Goal: Task Accomplishment & Management: Use online tool/utility

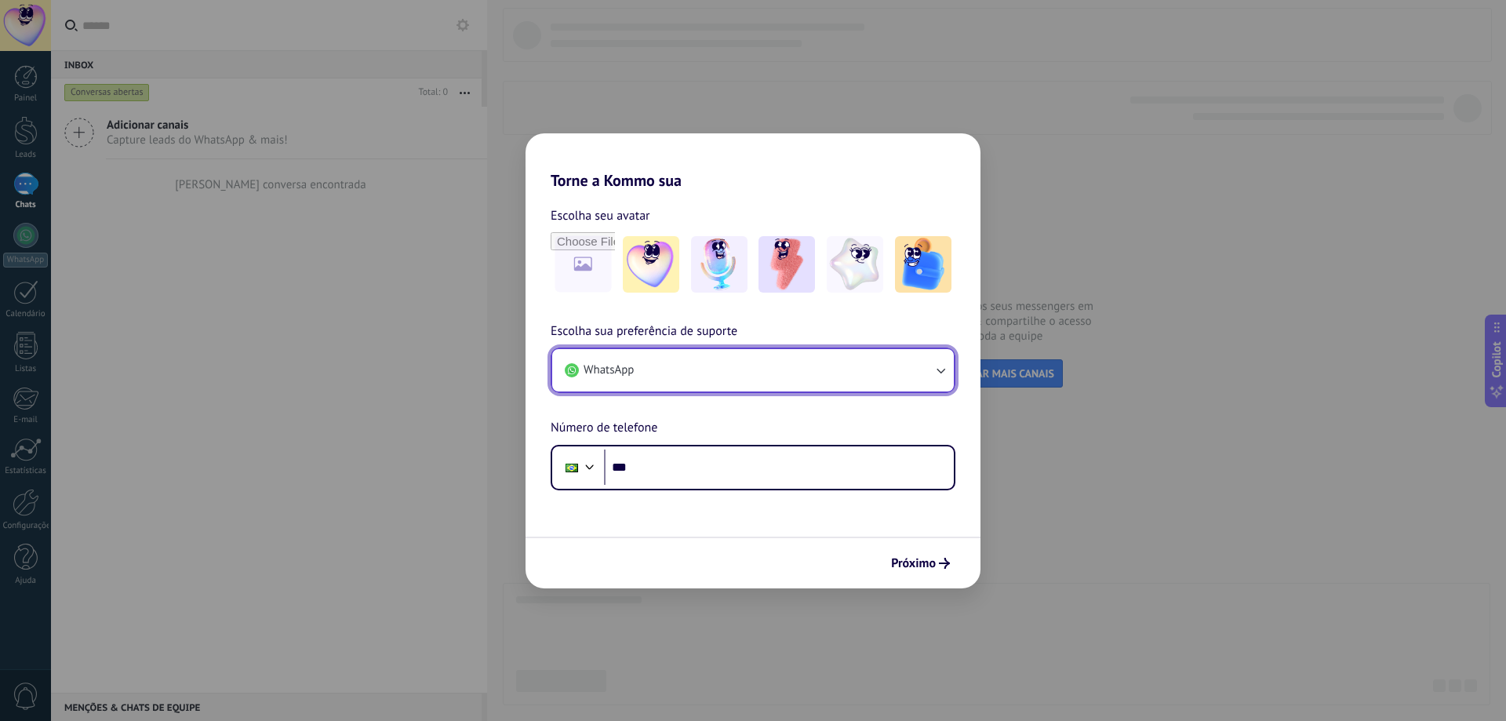
click at [730, 371] on button "WhatsApp" at bounding box center [753, 370] width 402 height 42
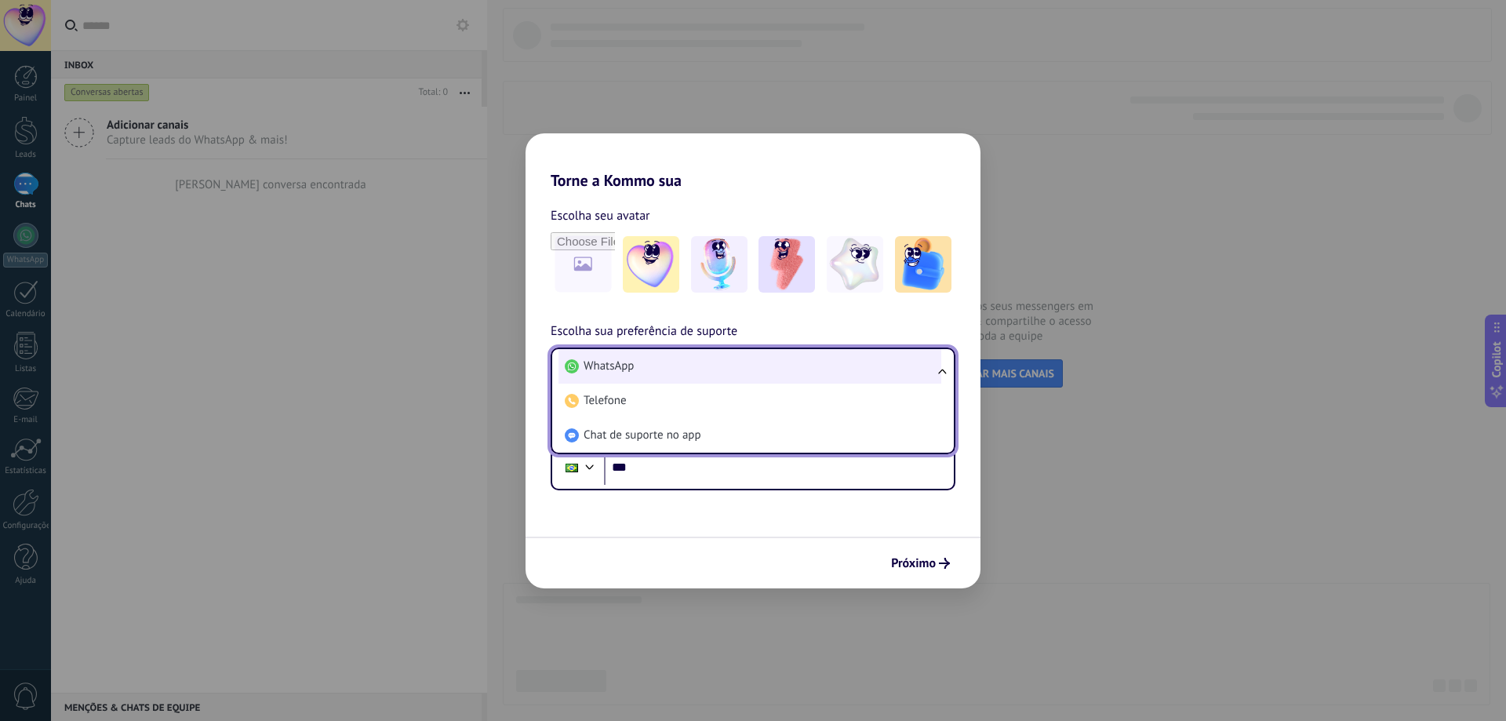
click at [737, 368] on li "WhatsApp" at bounding box center [750, 366] width 383 height 35
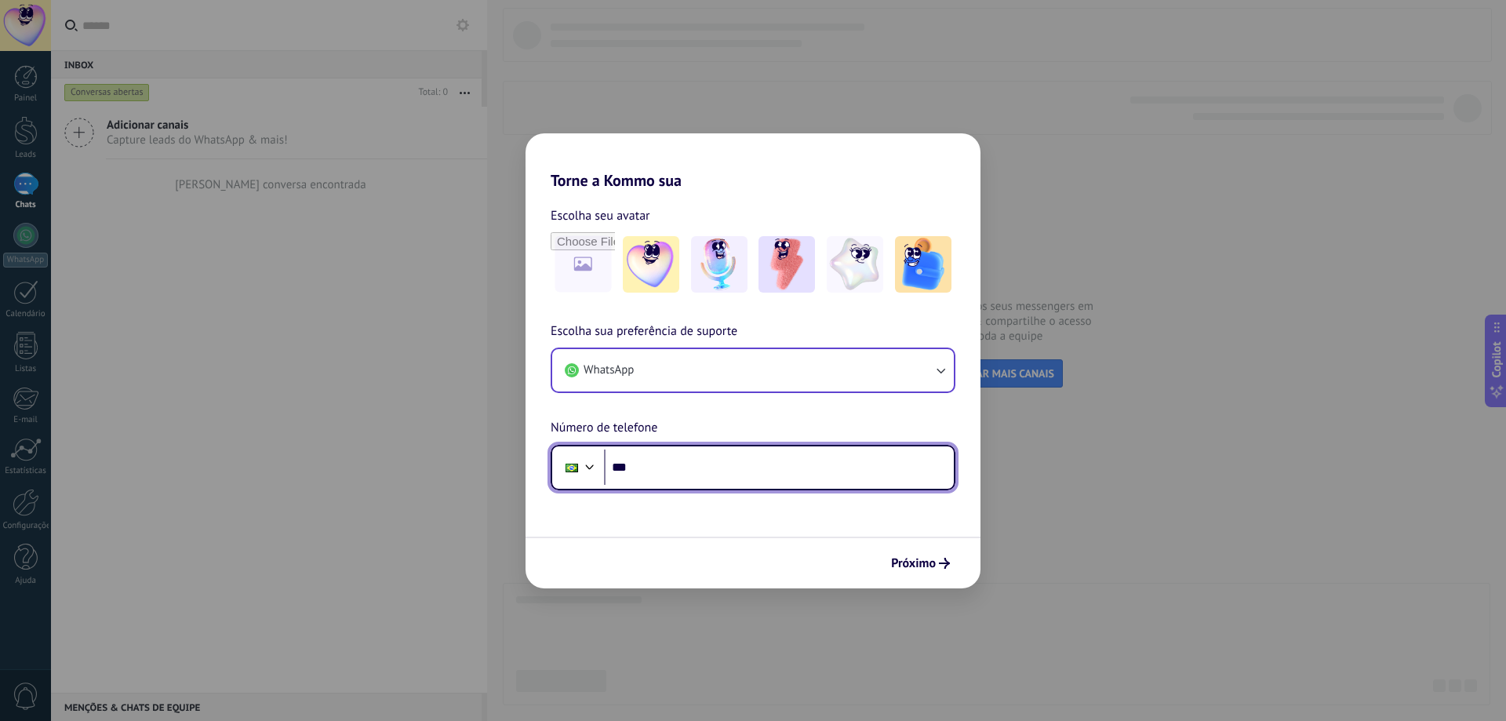
click at [686, 467] on input "***" at bounding box center [779, 468] width 350 height 36
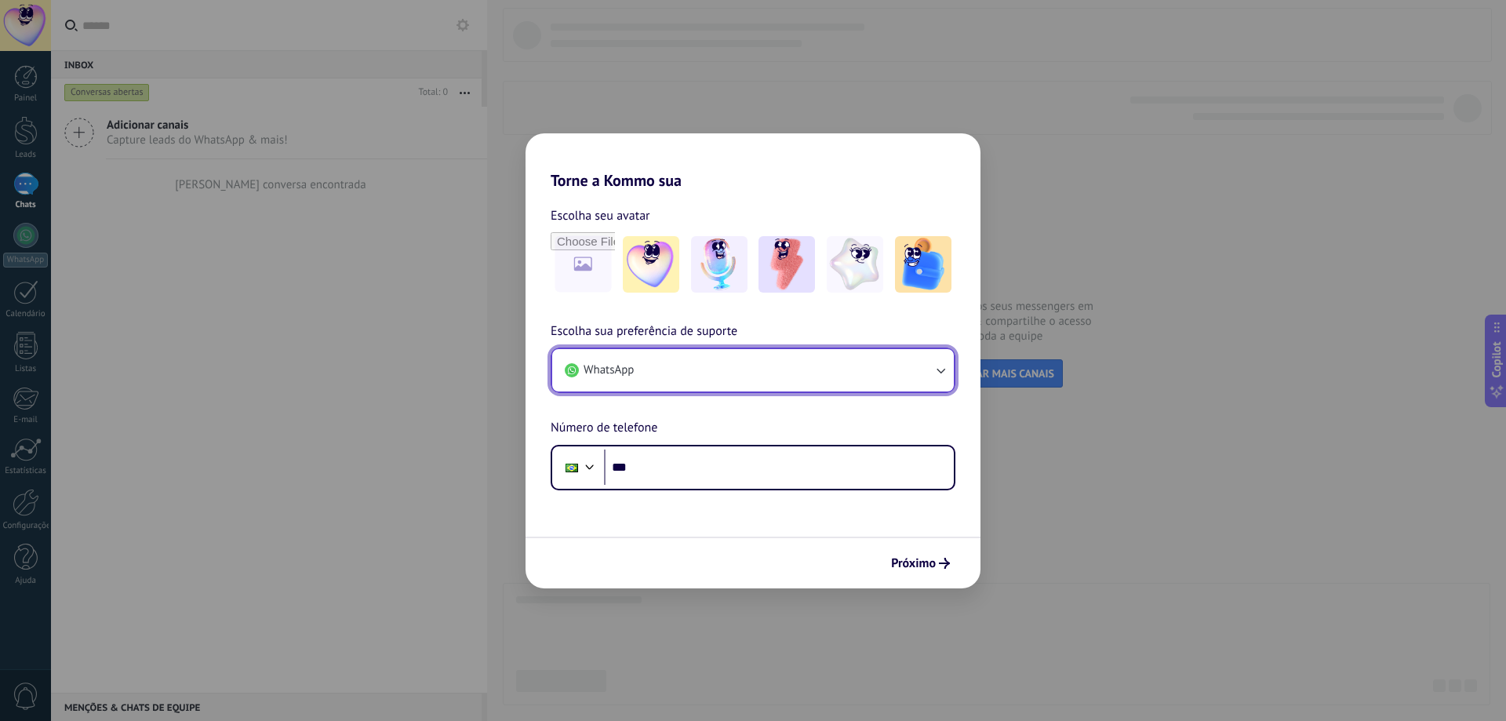
click at [626, 356] on button "WhatsApp" at bounding box center [753, 370] width 402 height 42
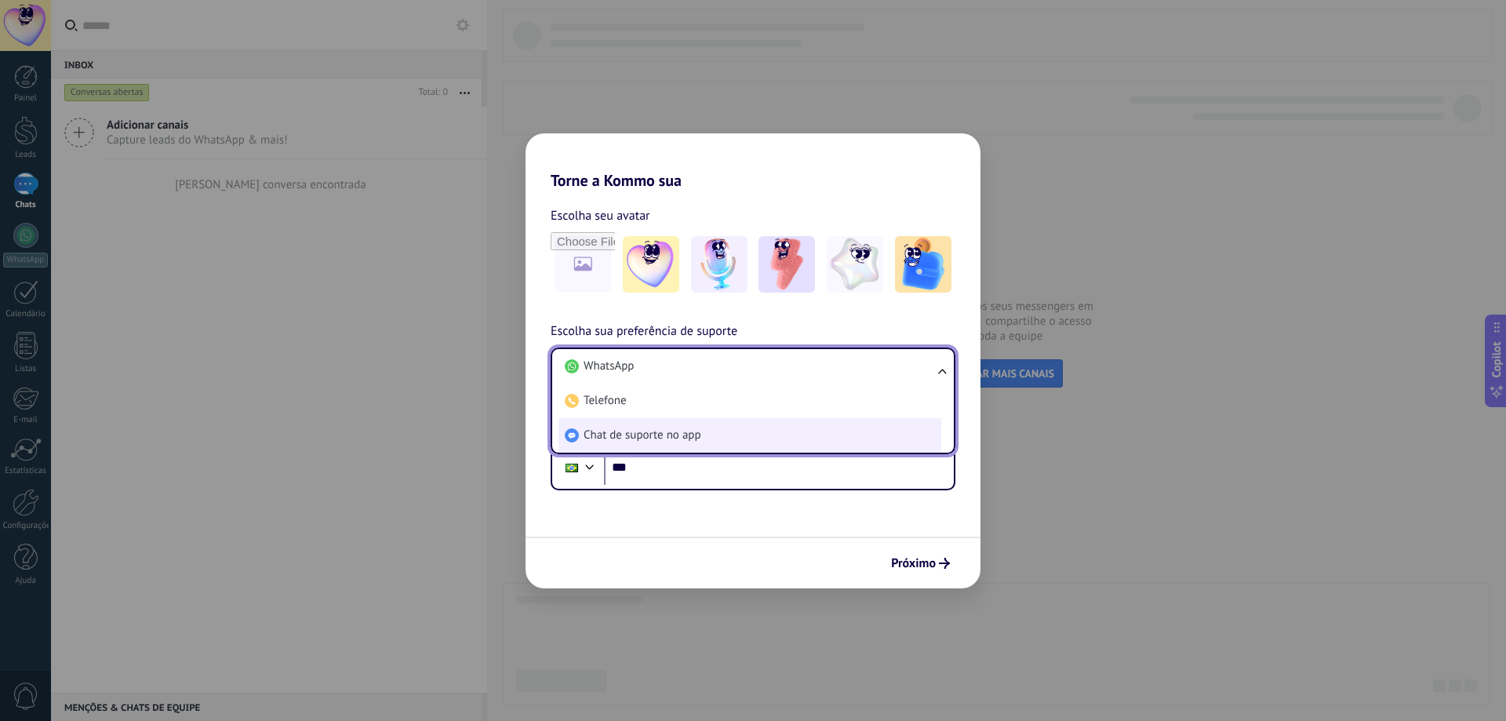
click at [760, 431] on li "Chat de suporte no app" at bounding box center [750, 435] width 383 height 35
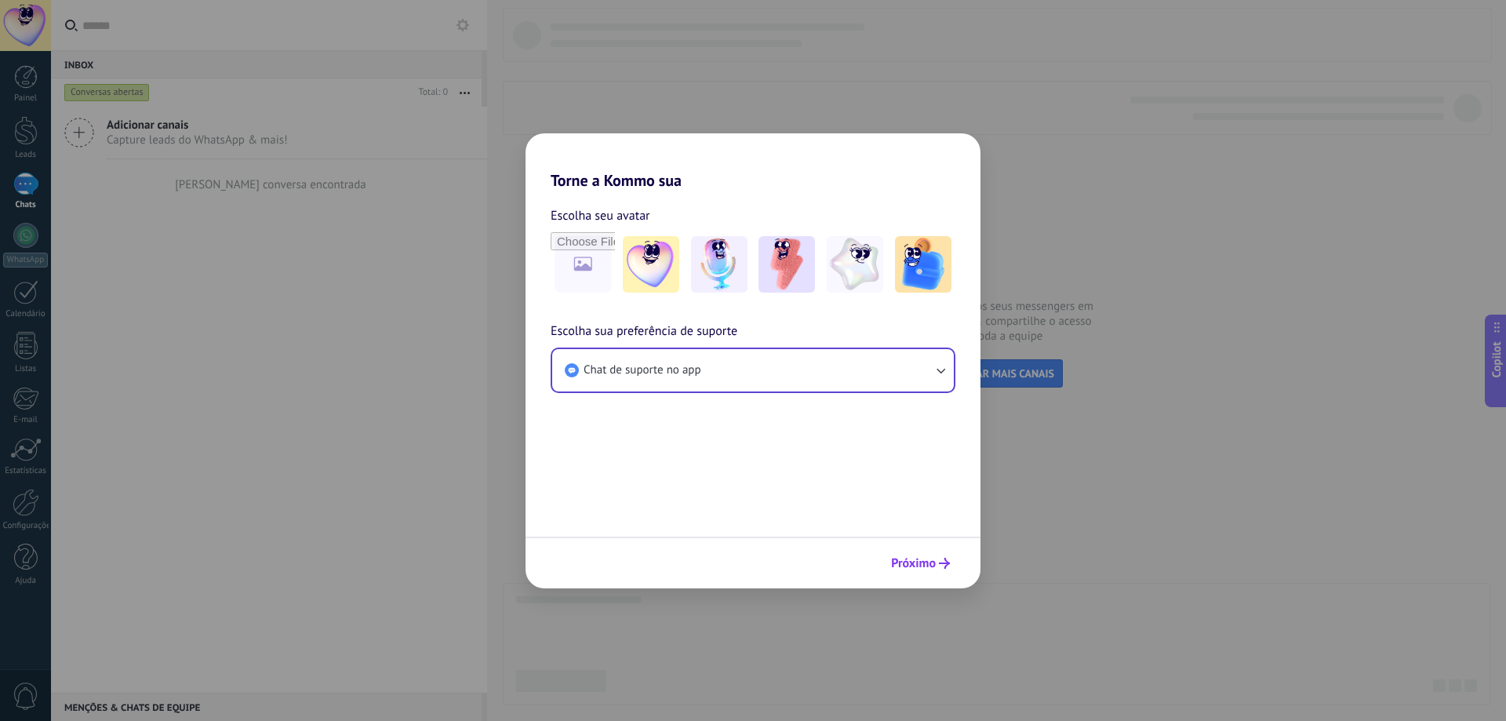
click at [932, 563] on span "Próximo" at bounding box center [913, 563] width 45 height 11
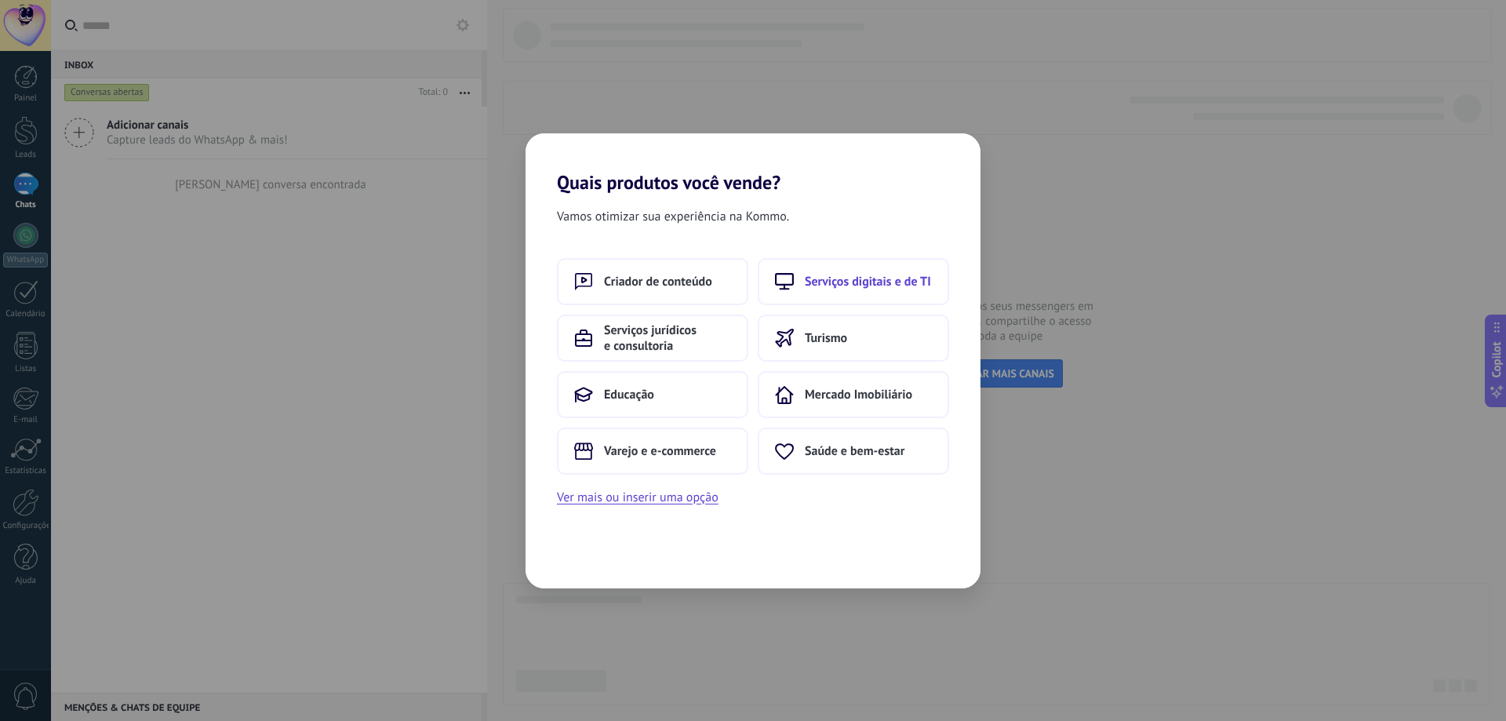
click at [878, 292] on button "Serviços digitais e de TI" at bounding box center [853, 281] width 191 height 47
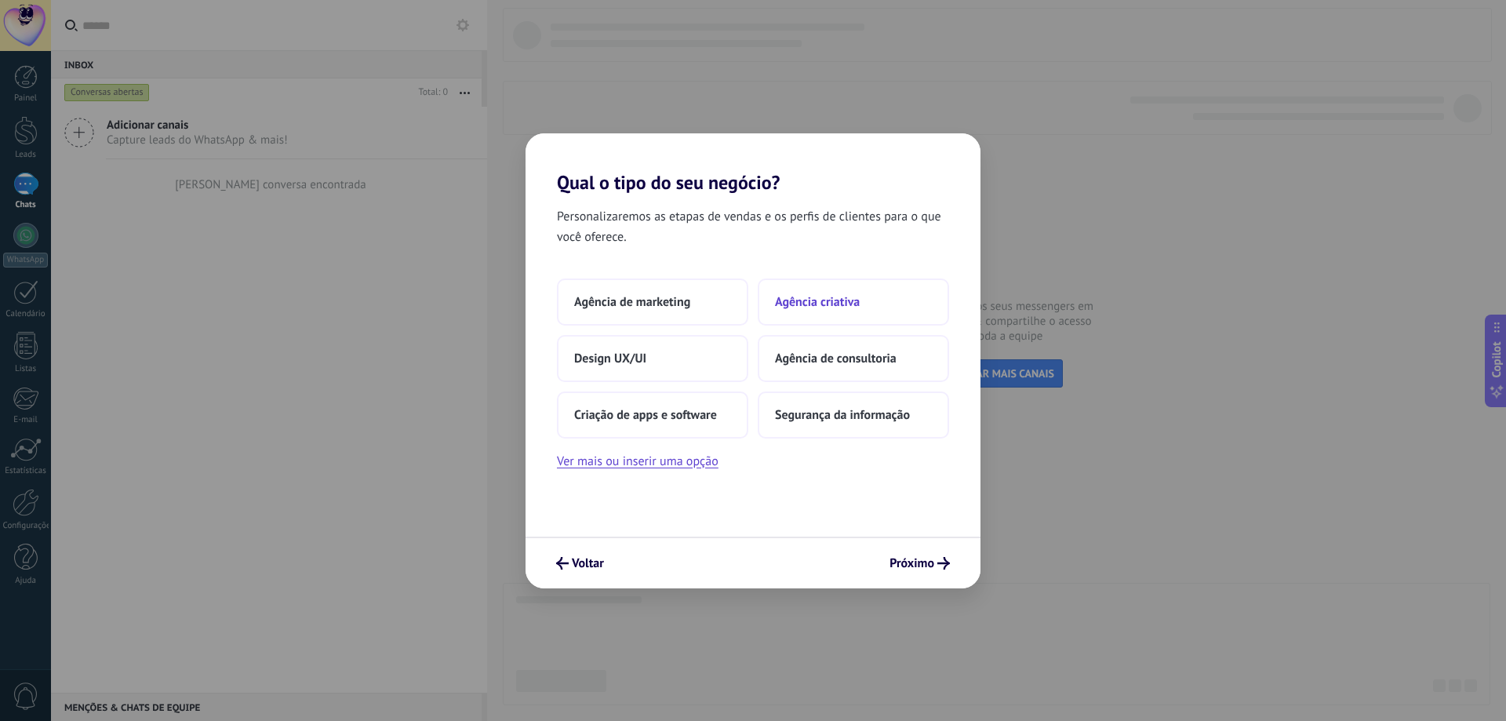
click at [826, 305] on span "Agência criativa" at bounding box center [817, 302] width 85 height 16
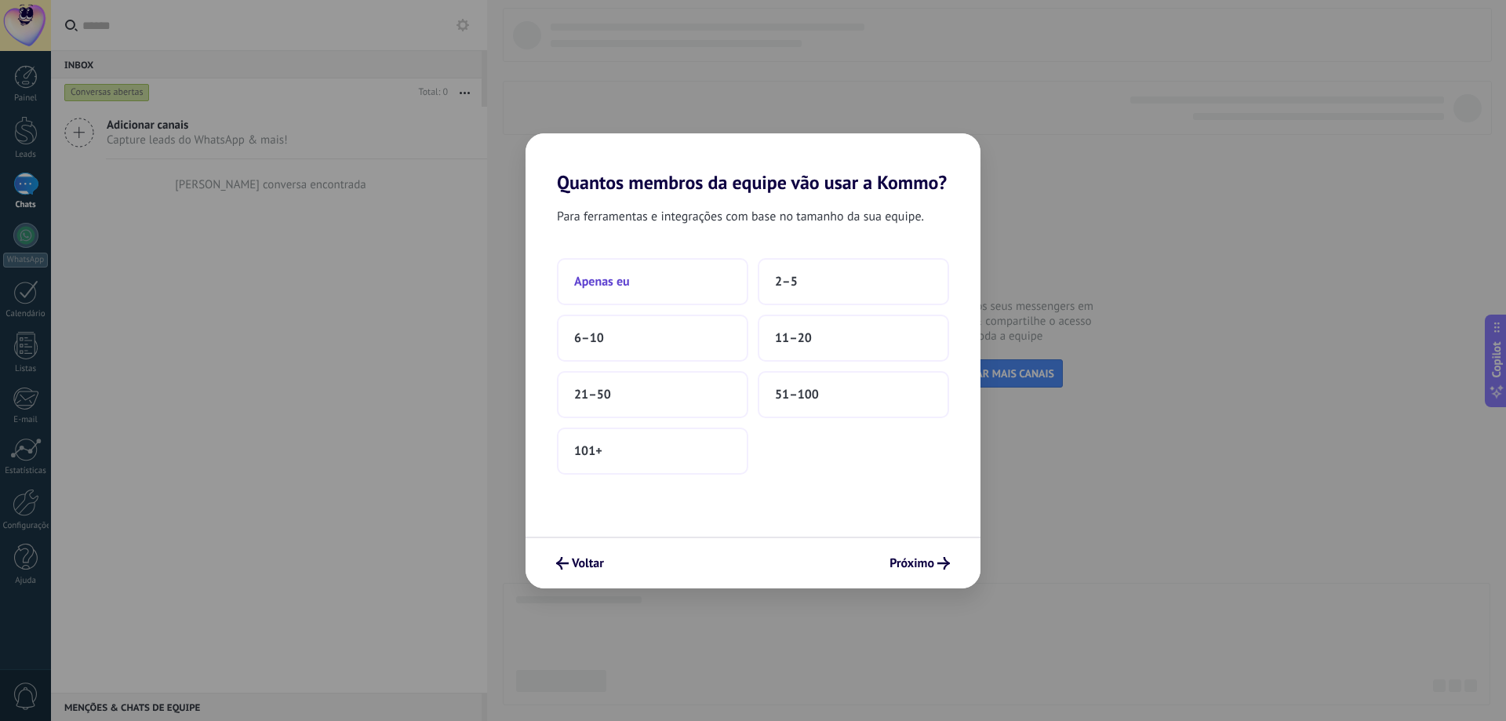
click at [653, 285] on button "Apenas eu" at bounding box center [652, 281] width 191 height 47
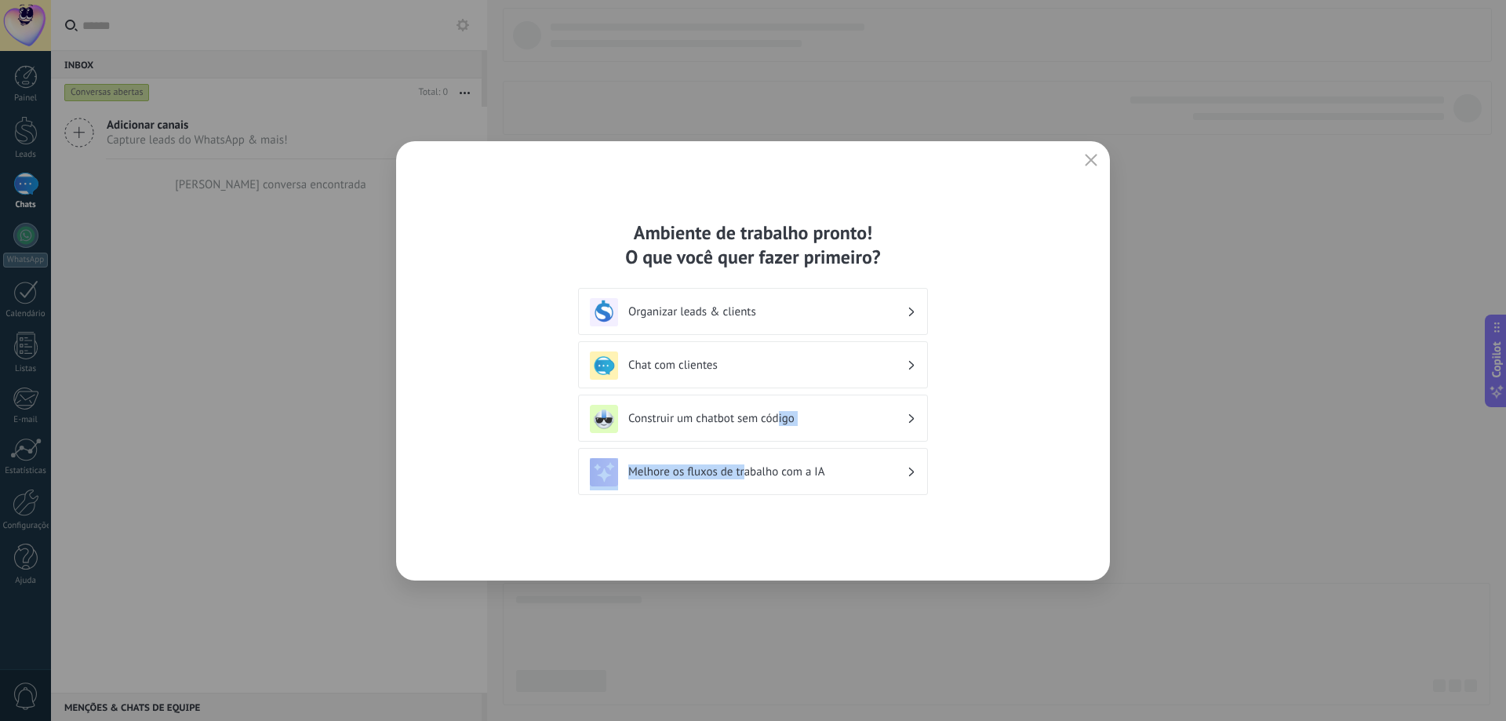
drag, startPoint x: 779, startPoint y: 422, endPoint x: 746, endPoint y: 512, distance: 96.0
click at [746, 512] on div "Ambiente de trabalho pronto! O que você quer fazer primeiro? Organizar leads & …" at bounding box center [753, 360] width 714 height 439
click at [745, 512] on div "Ambiente de trabalho pronto! O que você quer fazer primeiro? Organizar leads & …" at bounding box center [753, 360] width 714 height 439
drag, startPoint x: 765, startPoint y: 470, endPoint x: 761, endPoint y: 358, distance: 112.3
click at [761, 358] on div "Ambiente de trabalho pronto! O que você quer fazer primeiro? Organizar leads & …" at bounding box center [753, 360] width 350 height 281
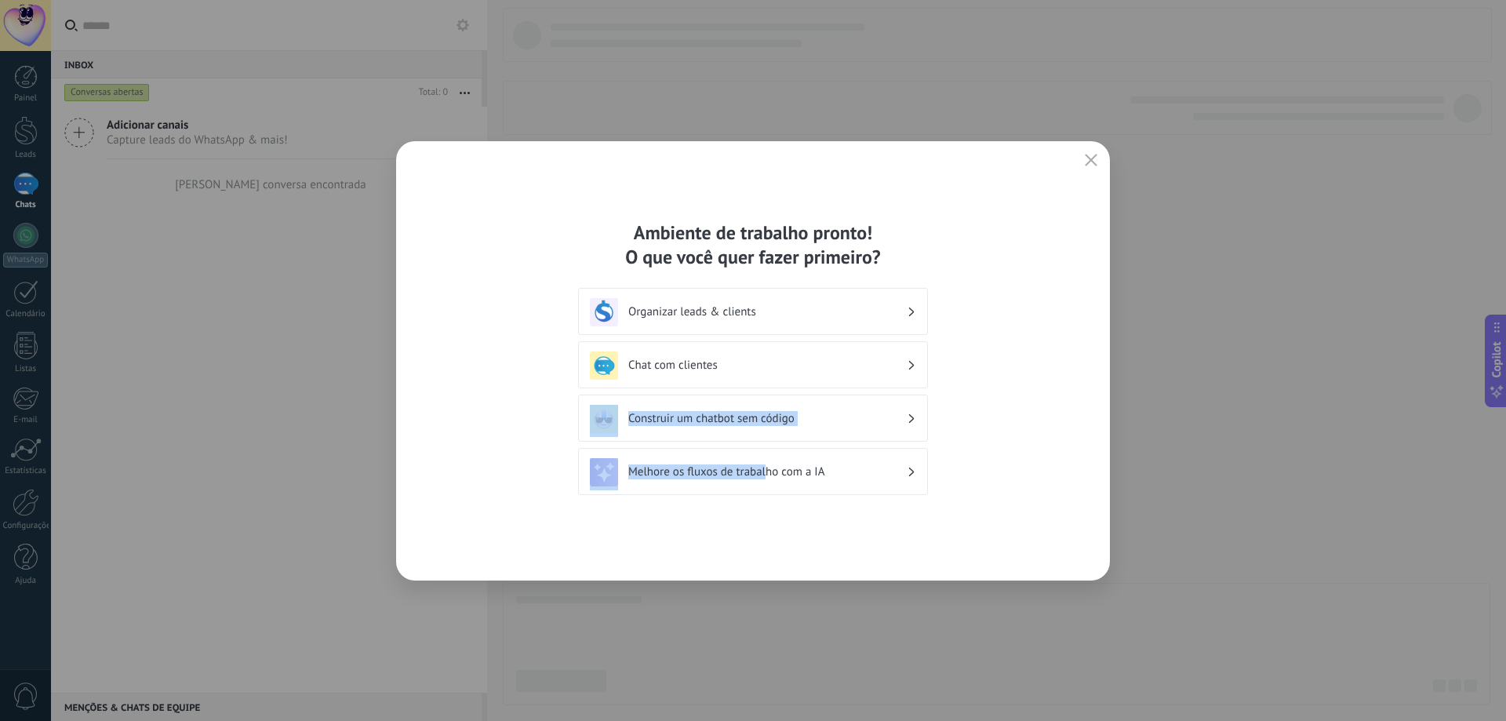
click at [761, 358] on h3 "Chat com clientes" at bounding box center [767, 365] width 278 height 15
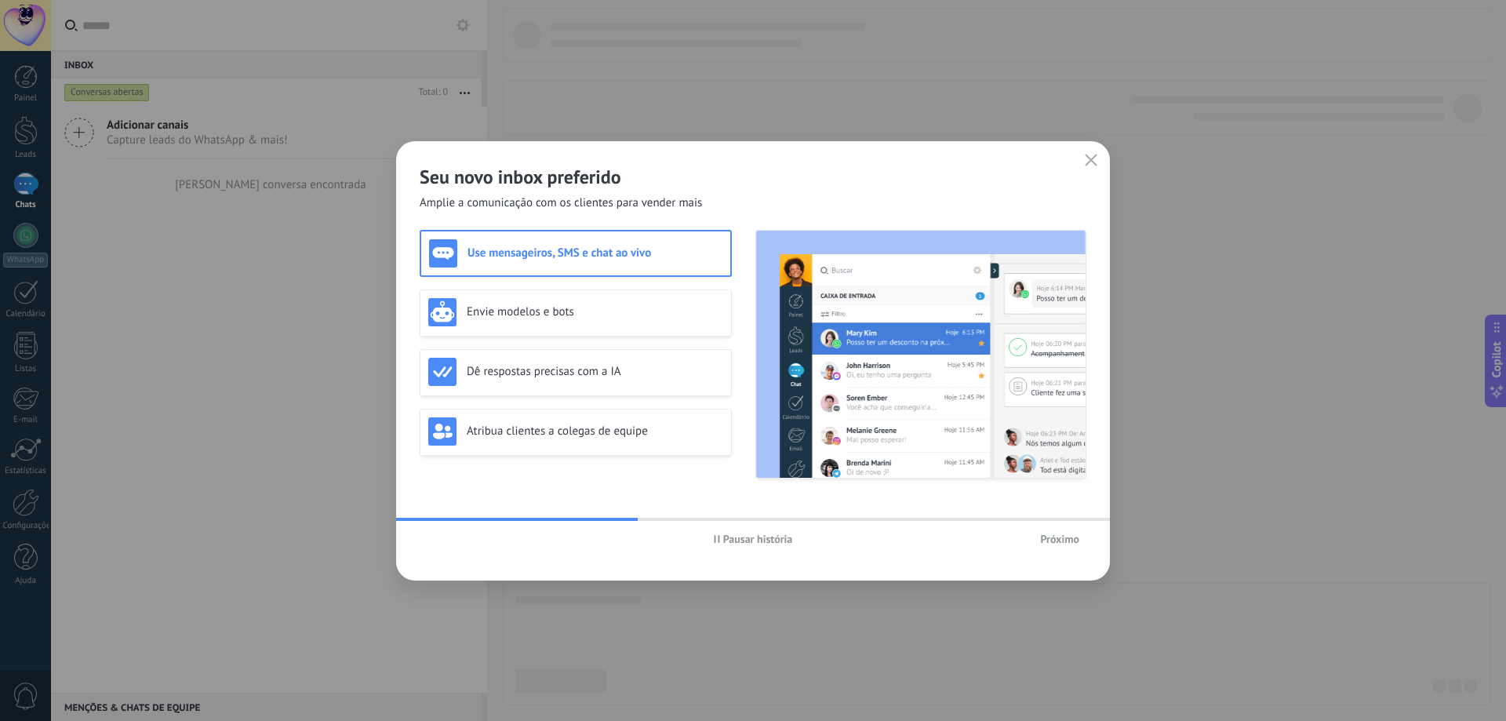
click at [1062, 537] on span "Próximo" at bounding box center [1059, 538] width 39 height 11
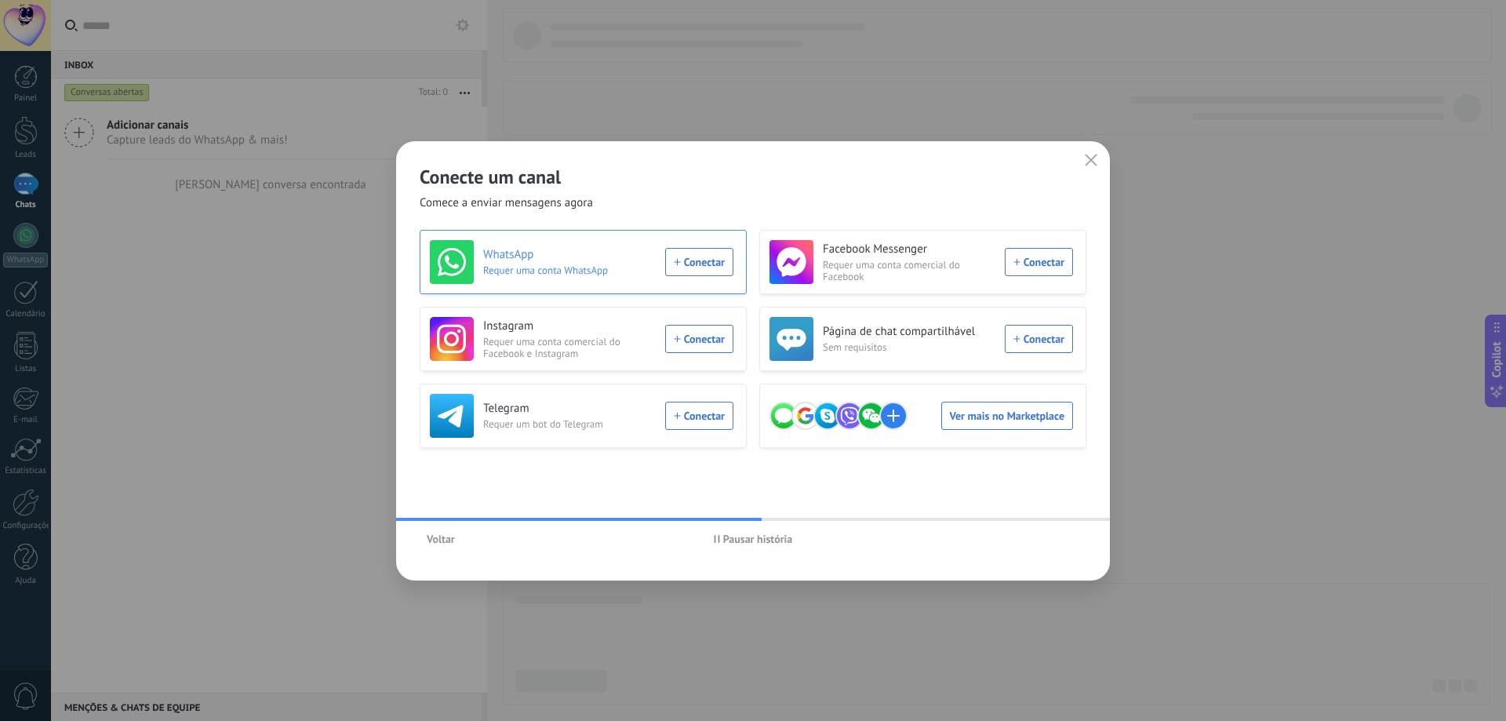
click at [683, 259] on div "WhatsApp Requer uma conta WhatsApp Conectar" at bounding box center [582, 262] width 304 height 44
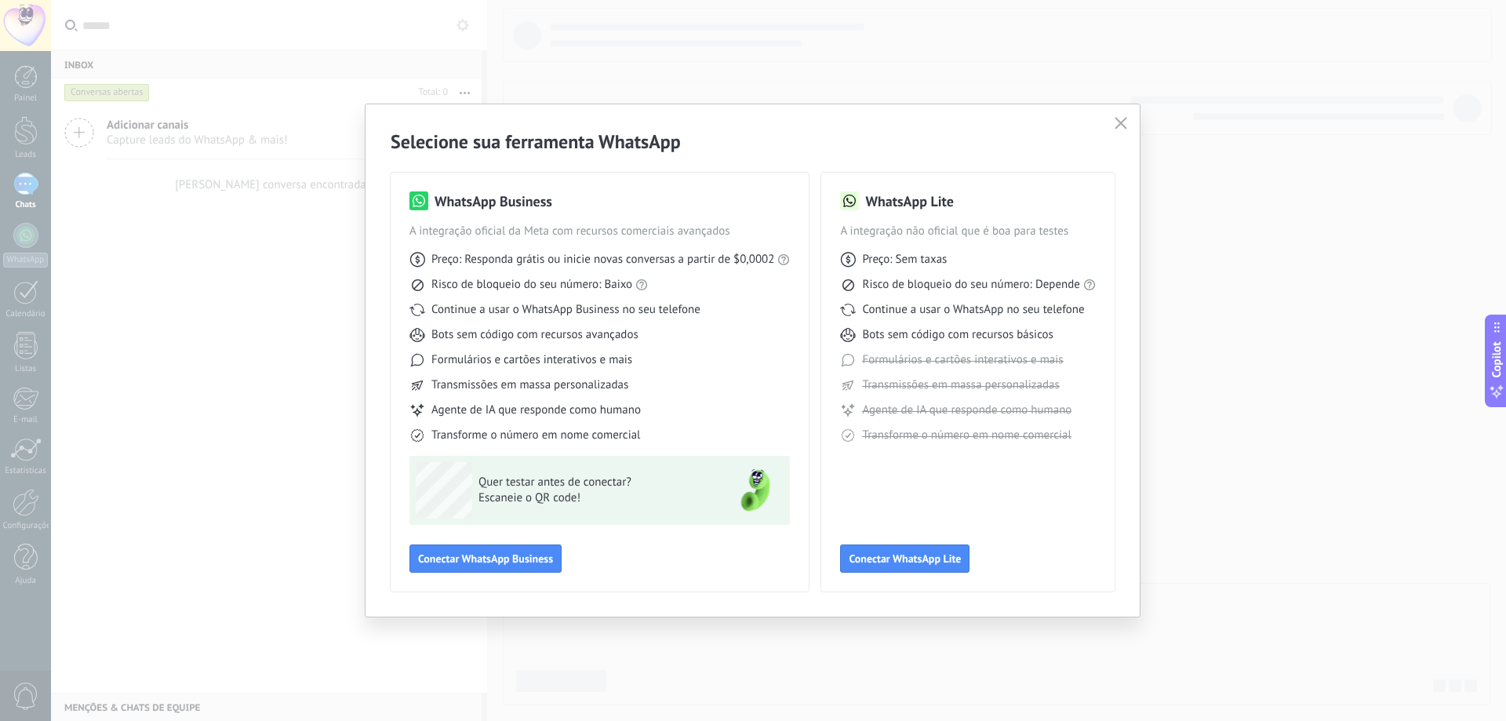
drag, startPoint x: 920, startPoint y: 558, endPoint x: 893, endPoint y: 505, distance: 59.3
click at [893, 505] on div "WhatsApp Lite A integração não oficial que é boa para testes Preço: Sem taxas R…" at bounding box center [968, 381] width 256 height 381
drag, startPoint x: 893, startPoint y: 505, endPoint x: 662, endPoint y: 501, distance: 230.7
click at [887, 505] on div "WhatsApp Lite A integração não oficial que é boa para testes Preço: Sem taxas R…" at bounding box center [968, 381] width 256 height 381
drag, startPoint x: 507, startPoint y: 496, endPoint x: 602, endPoint y: 493, distance: 95.8
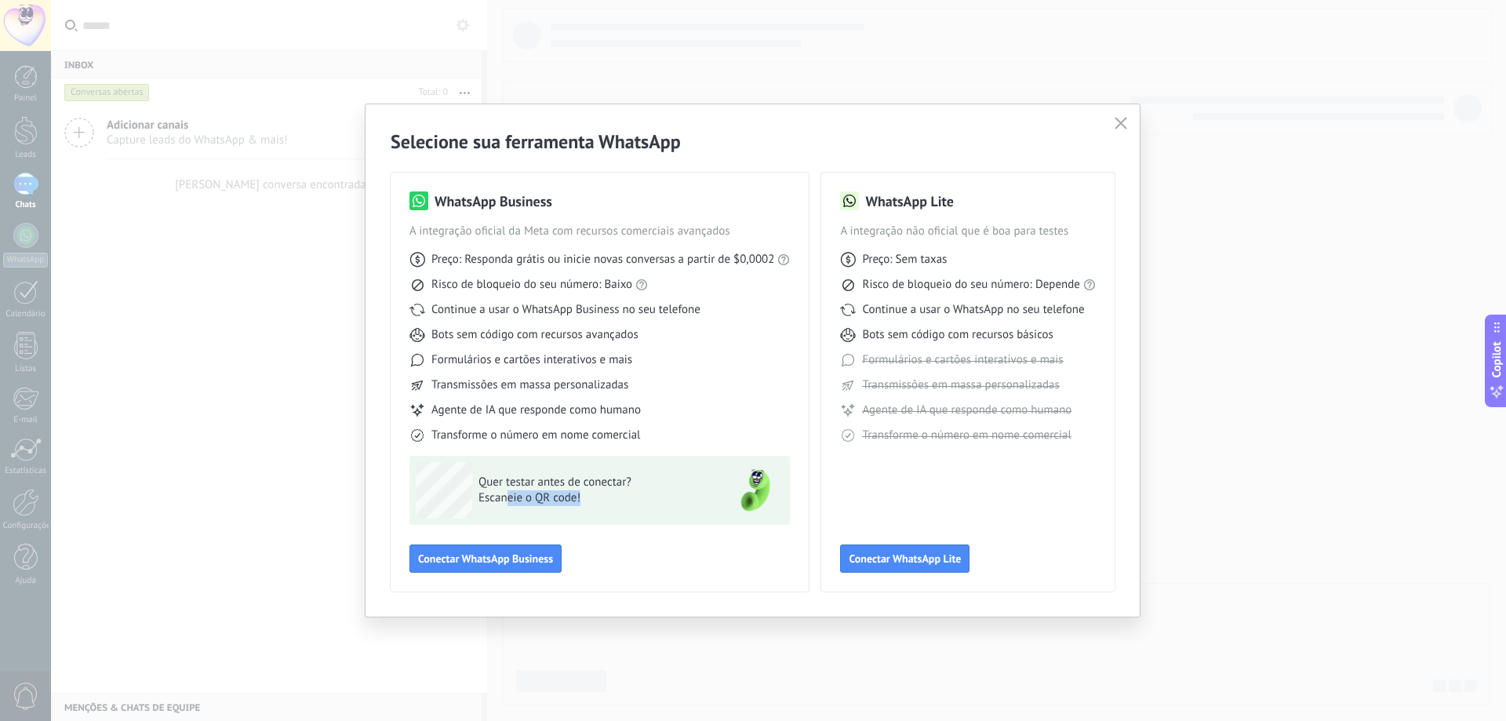
click at [601, 493] on span "Escaneie o QR code!" at bounding box center [593, 498] width 229 height 16
click at [603, 493] on span "Escaneie o QR code!" at bounding box center [593, 498] width 229 height 16
click at [528, 496] on span "Escaneie o QR code!" at bounding box center [593, 498] width 229 height 16
click at [920, 562] on span "Conectar WhatsApp Lite" at bounding box center [905, 558] width 112 height 11
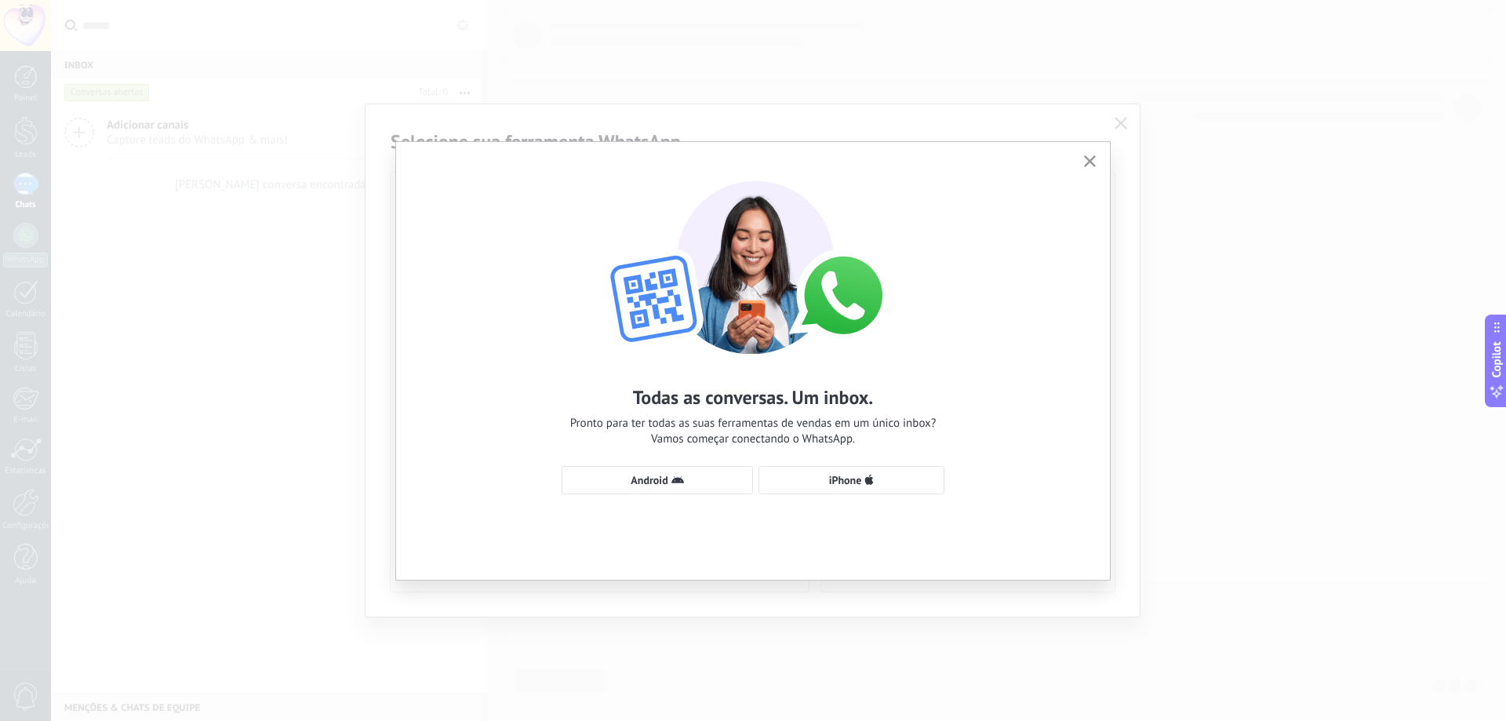
click at [790, 422] on span "Pronto para ter todas as suas ferramentas de vendas em um único inbox? Vamos co…" at bounding box center [753, 431] width 366 height 31
click at [670, 482] on span "Android" at bounding box center [657, 480] width 174 height 13
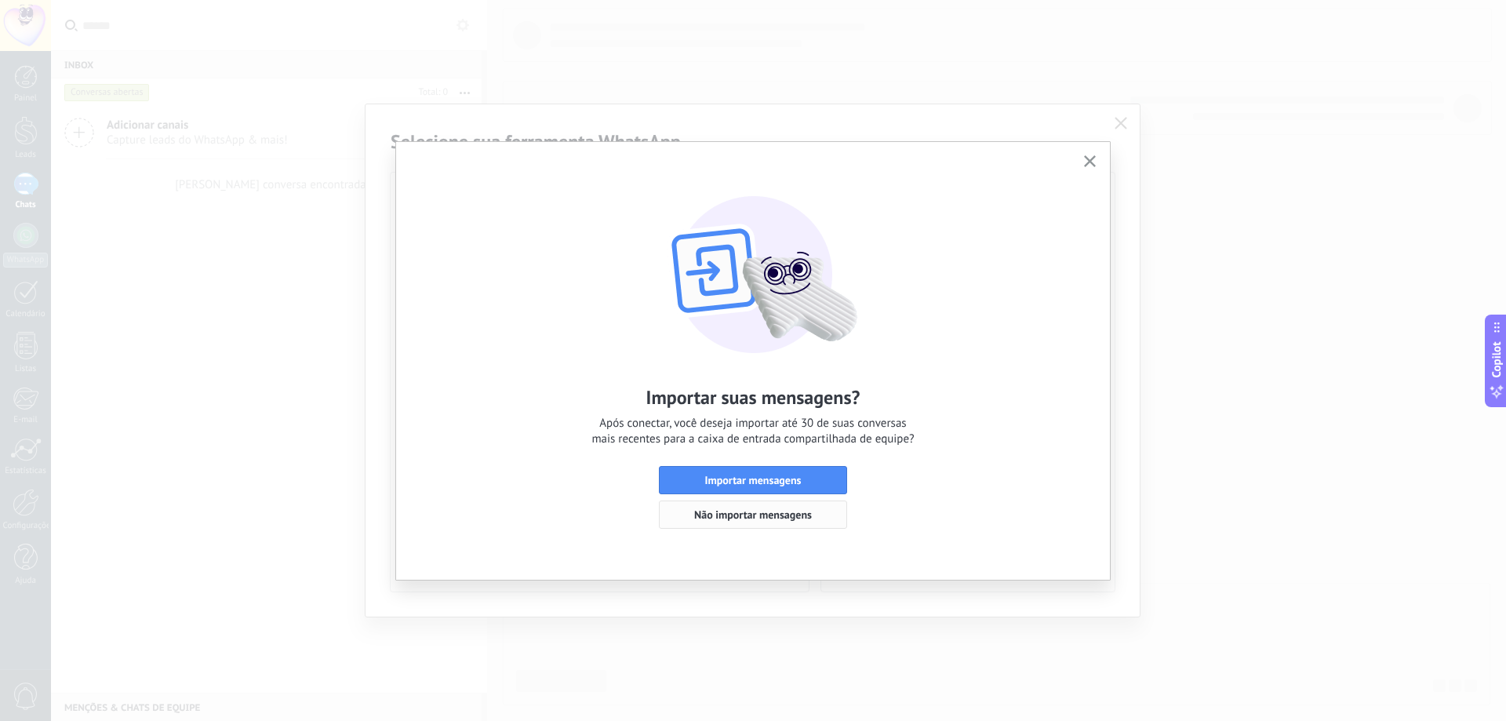
click at [806, 517] on span "Não importar mensagens" at bounding box center [753, 514] width 118 height 11
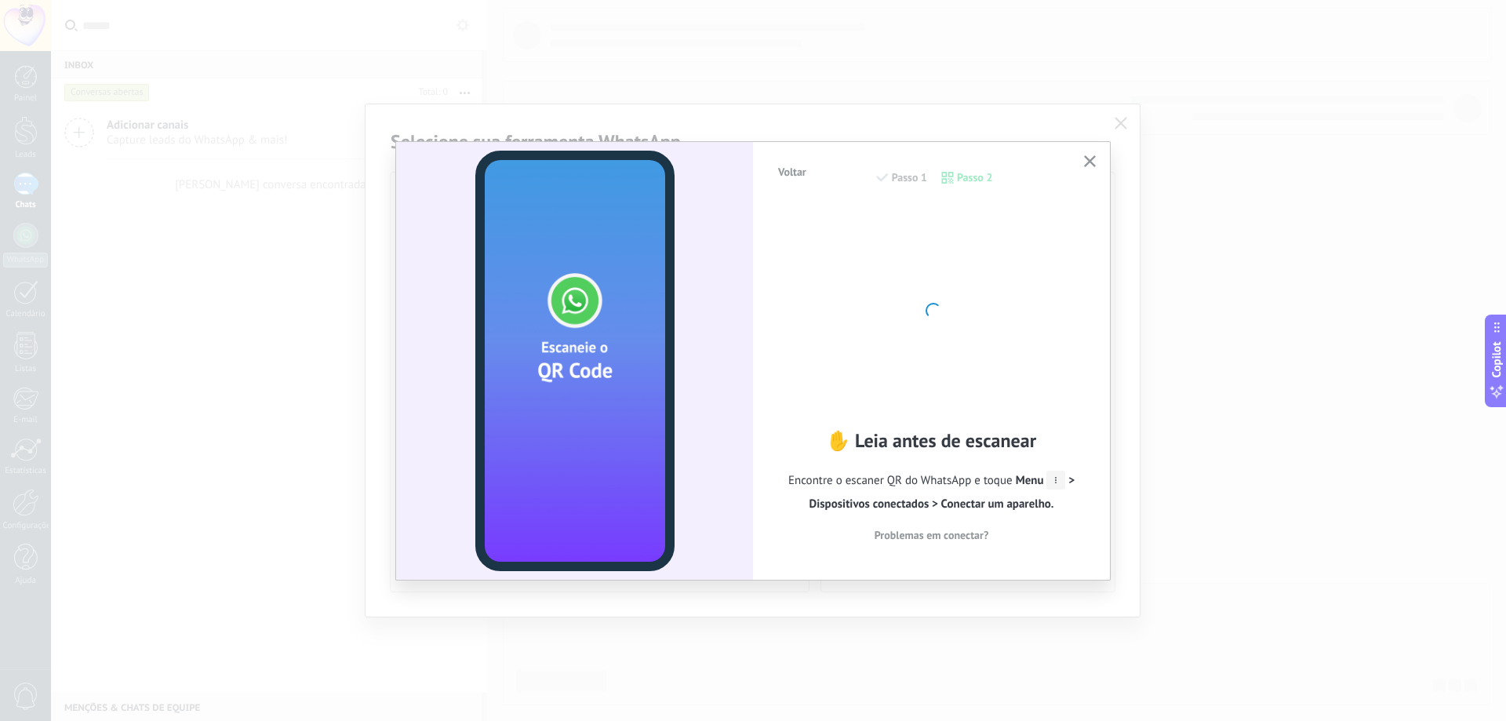
drag, startPoint x: 591, startPoint y: 413, endPoint x: 556, endPoint y: 429, distance: 38.2
click at [557, 428] on video at bounding box center [574, 361] width 199 height 420
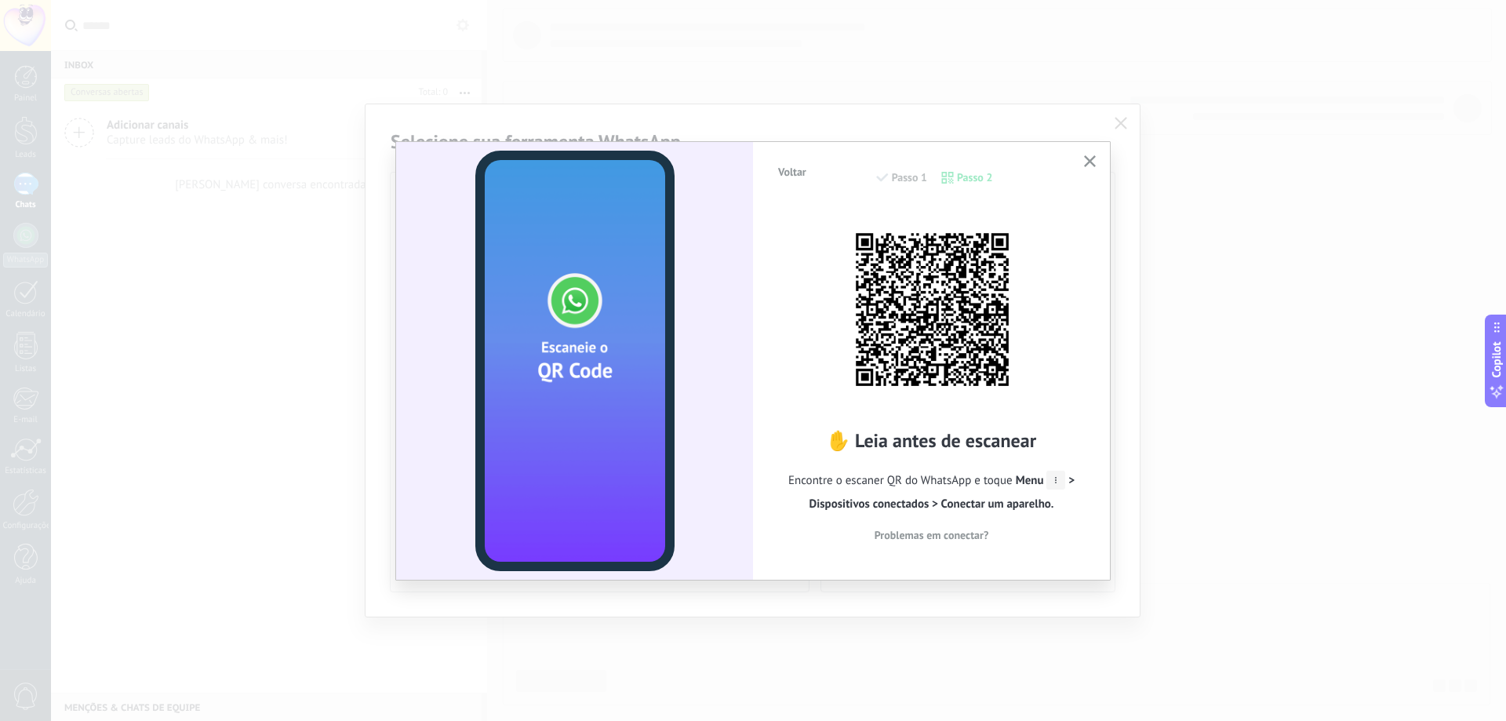
click at [846, 483] on span "Encontre o escaner QR do WhatsApp e toque Menu > Dispositivos conectados > Cone…" at bounding box center [932, 492] width 310 height 47
click at [1017, 246] on img at bounding box center [932, 309] width 173 height 173
click at [886, 326] on img at bounding box center [932, 309] width 173 height 173
click at [1044, 263] on div "✋ Leia antes de escanear Encontre o escaner QR do WhatsApp e toque Menu > Dispo…" at bounding box center [932, 381] width 310 height 350
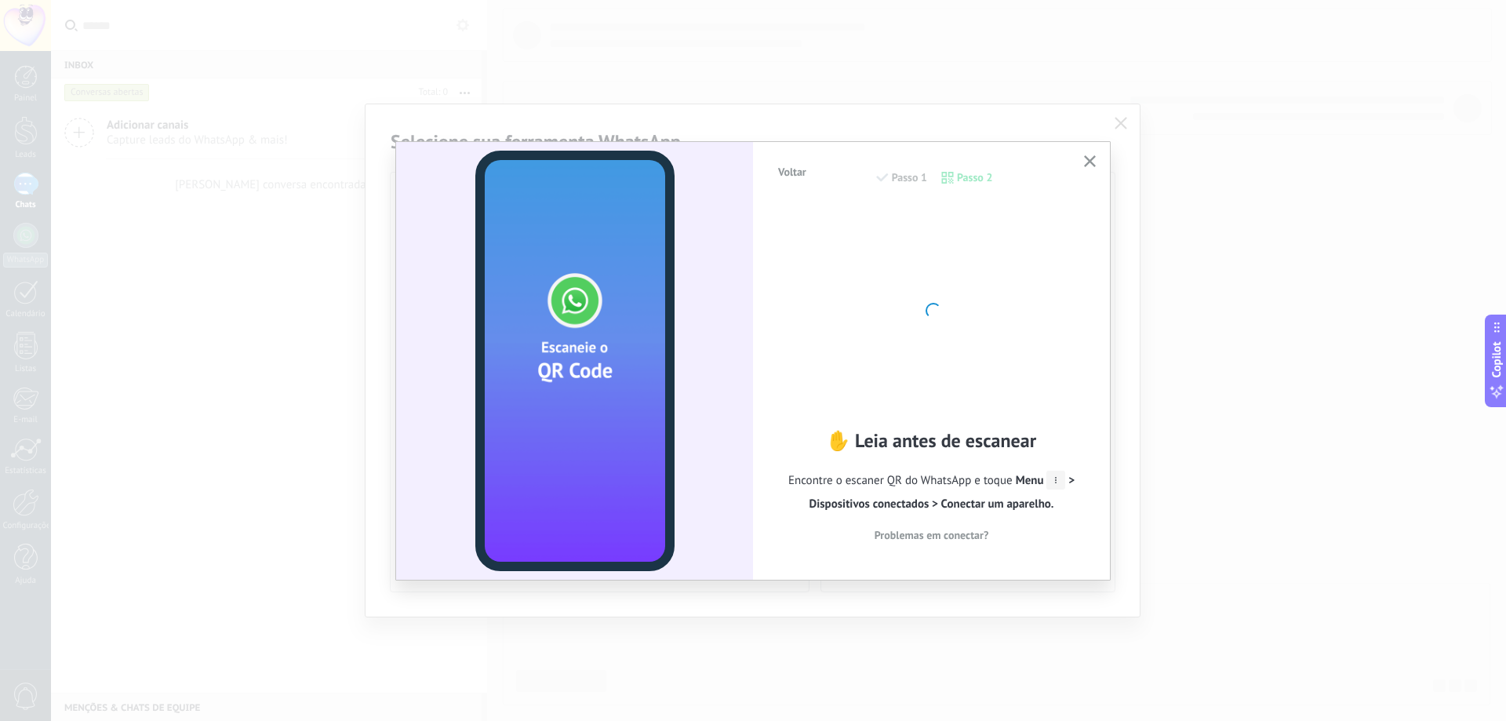
click at [937, 300] on div at bounding box center [932, 309] width 173 height 173
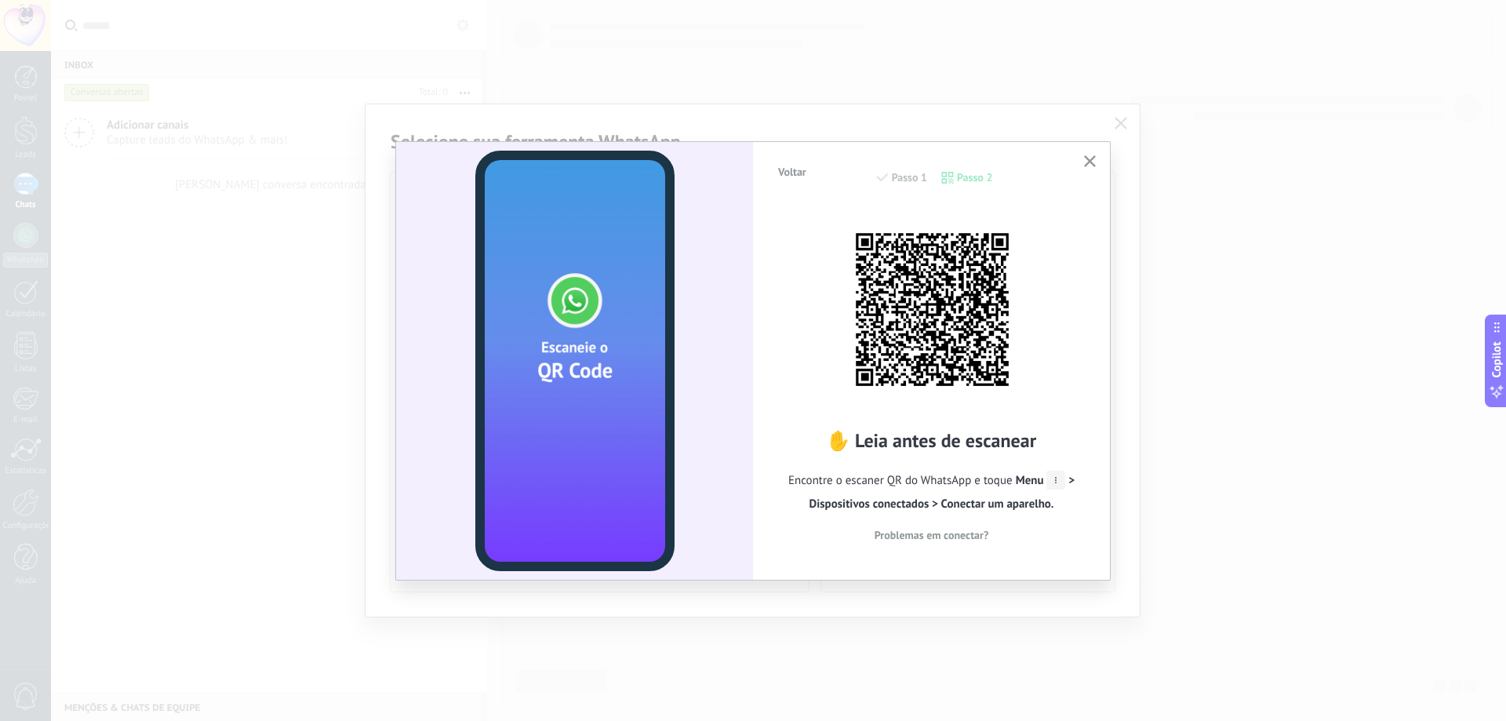
click at [1075, 182] on div "Voltar Passo 1 Passo 2" at bounding box center [932, 186] width 310 height 40
